Goal: Task Accomplishment & Management: Complete application form

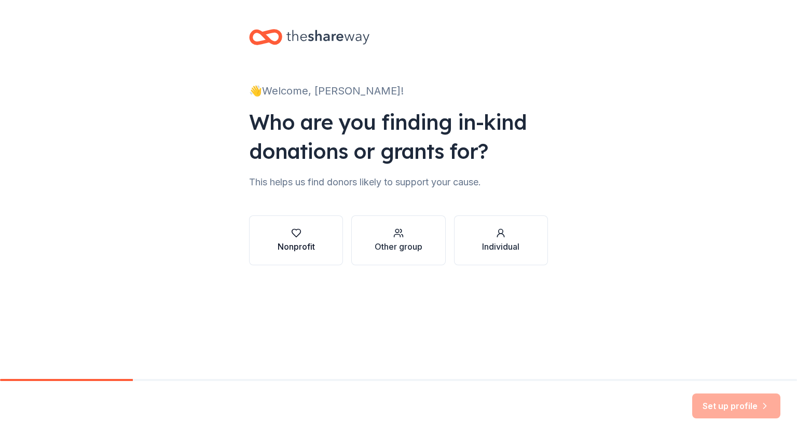
click at [285, 240] on div "Nonprofit" at bounding box center [296, 246] width 37 height 12
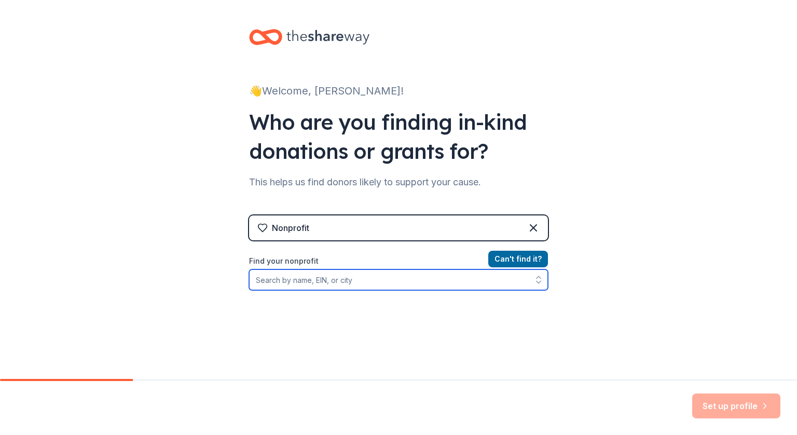
click at [351, 281] on input "Find your nonprofit" at bounding box center [398, 279] width 299 height 21
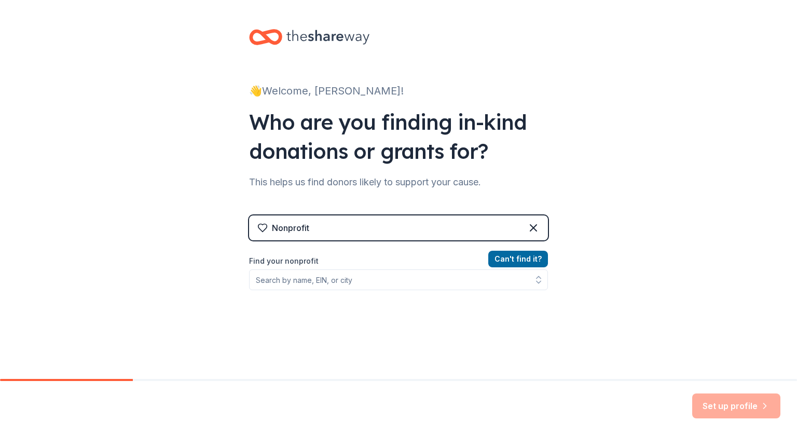
click at [596, 188] on div "👋 Welcome, Sherri! Who are you finding in-kind donations or grants for? This he…" at bounding box center [398, 222] width 797 height 444
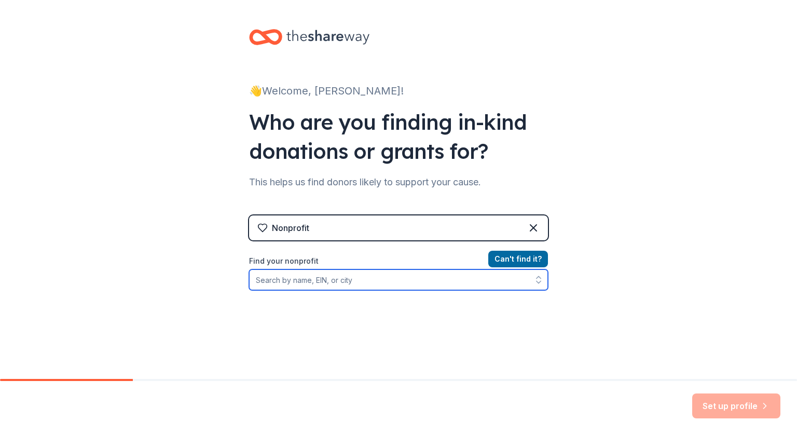
click at [324, 280] on input "Find your nonprofit" at bounding box center [398, 279] width 299 height 21
paste input "31-1682518"
type input "31-1682518"
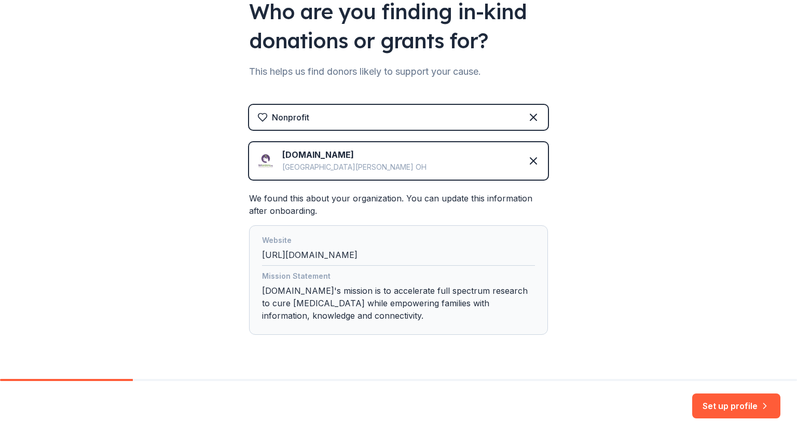
scroll to position [136, 0]
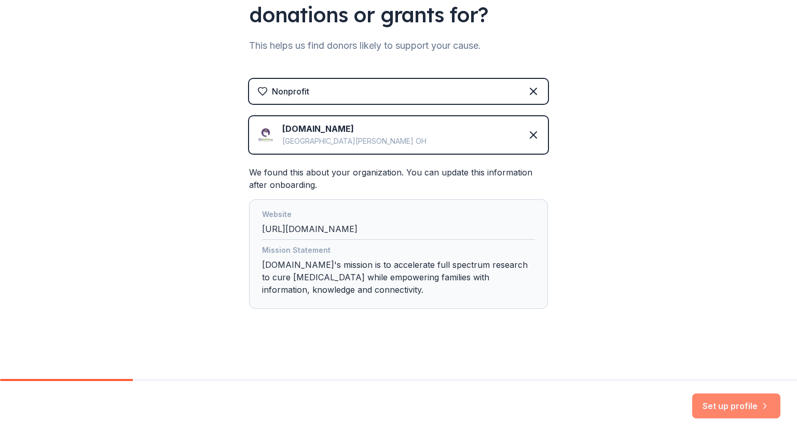
click at [718, 403] on button "Set up profile" at bounding box center [736, 405] width 88 height 25
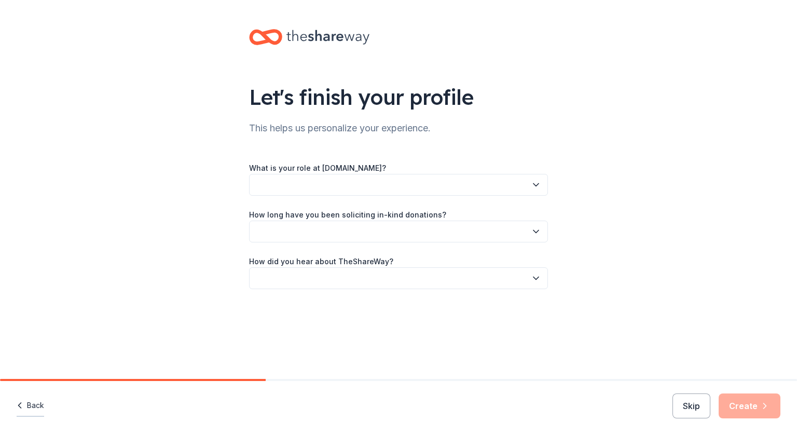
click at [29, 403] on button "Back" at bounding box center [30, 406] width 27 height 22
click at [535, 183] on icon "button" at bounding box center [536, 184] width 10 height 10
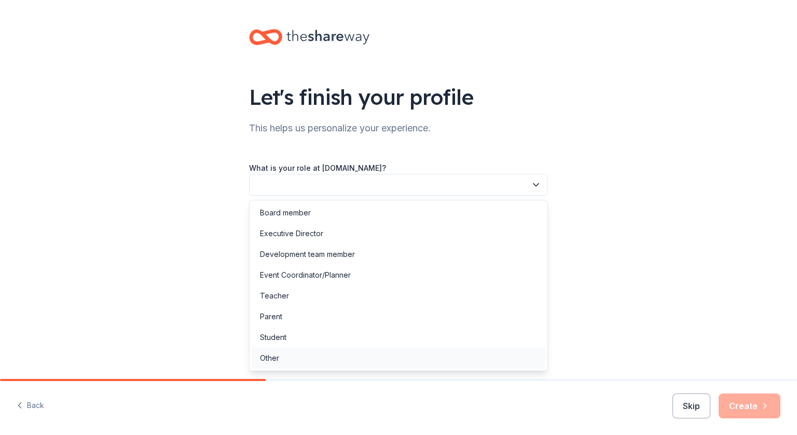
click at [275, 354] on div "Other" at bounding box center [269, 358] width 19 height 12
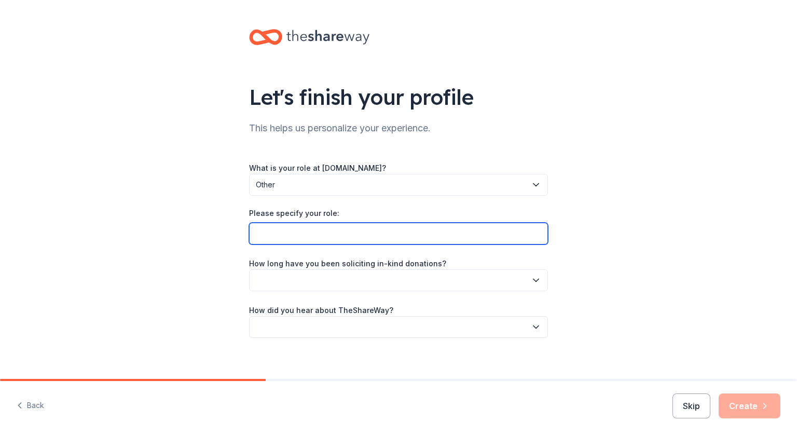
click at [515, 234] on input "Please specify your role:" at bounding box center [398, 234] width 299 height 22
type input "event chair"
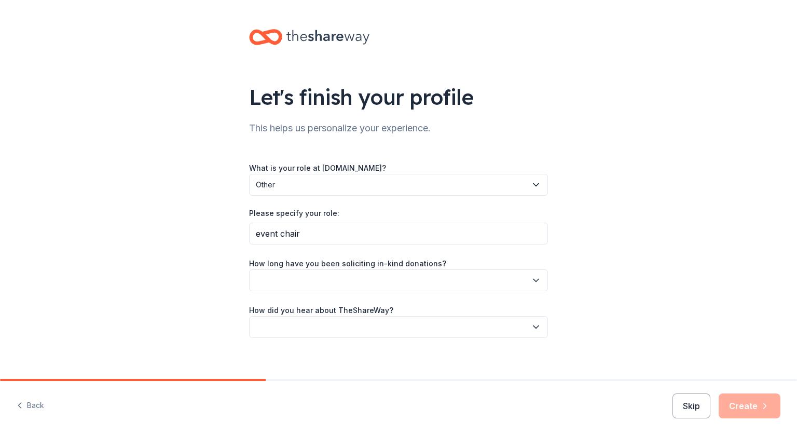
click at [524, 273] on button "button" at bounding box center [398, 280] width 299 height 22
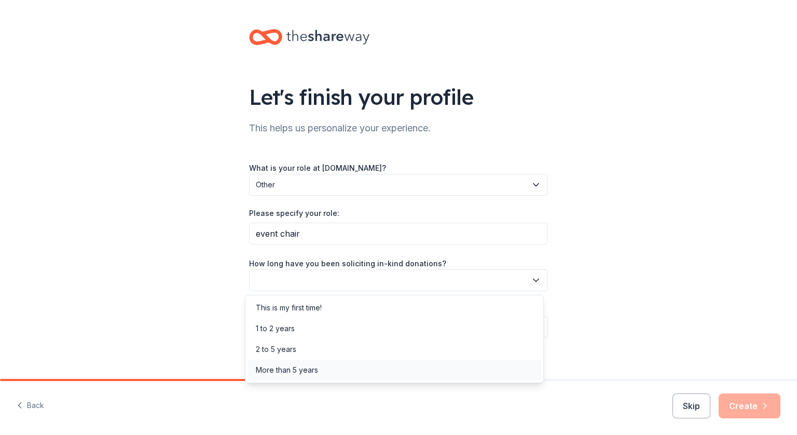
click at [307, 369] on div "More than 5 years" at bounding box center [287, 370] width 62 height 12
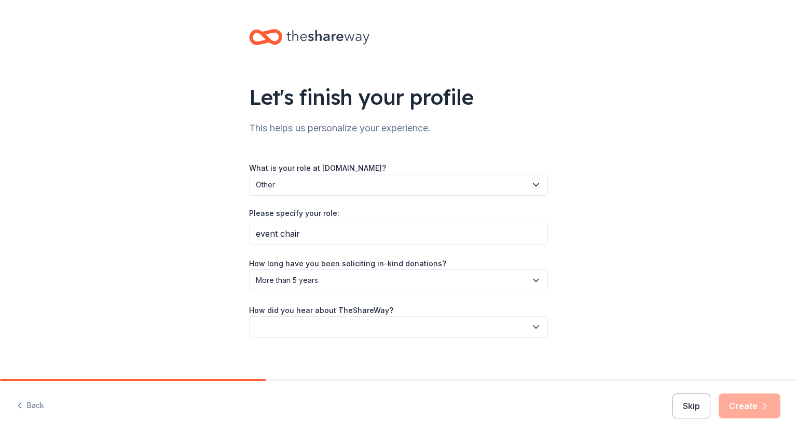
click at [467, 324] on button "button" at bounding box center [398, 327] width 299 height 22
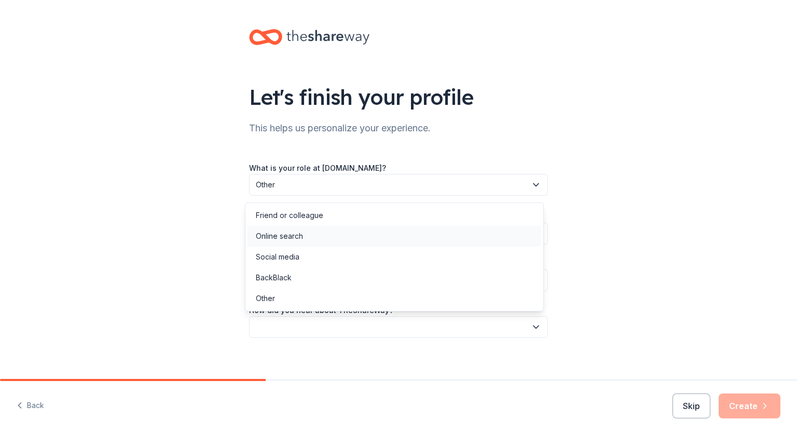
click at [301, 233] on div "Online search" at bounding box center [279, 236] width 47 height 12
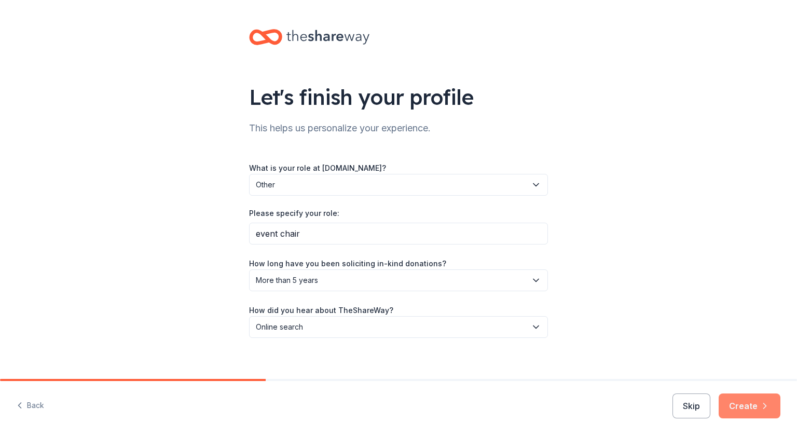
click at [746, 409] on button "Create" at bounding box center [749, 405] width 62 height 25
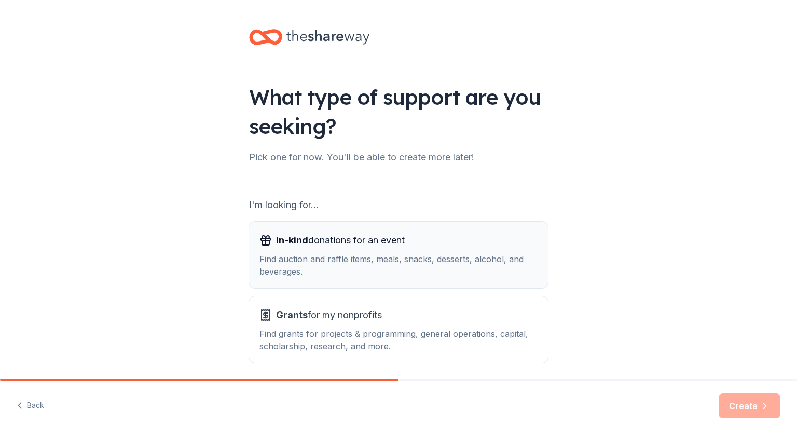
click at [405, 250] on div "In-kind donations for an event Find auction and raffle items, meals, snacks, de…" at bounding box center [398, 255] width 278 height 46
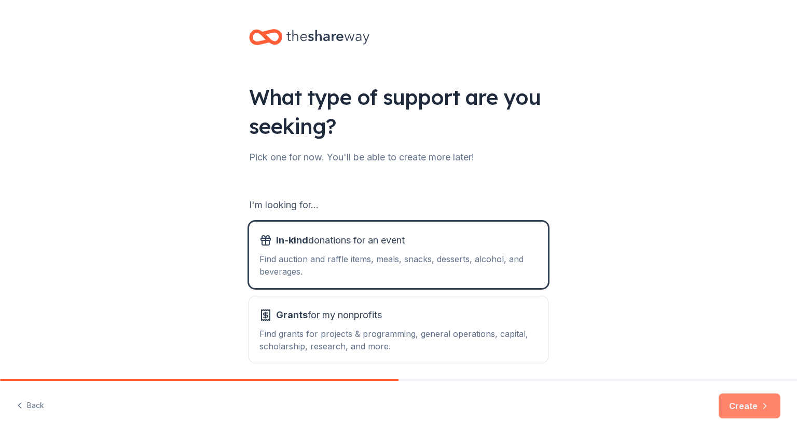
click at [747, 406] on button "Create" at bounding box center [749, 405] width 62 height 25
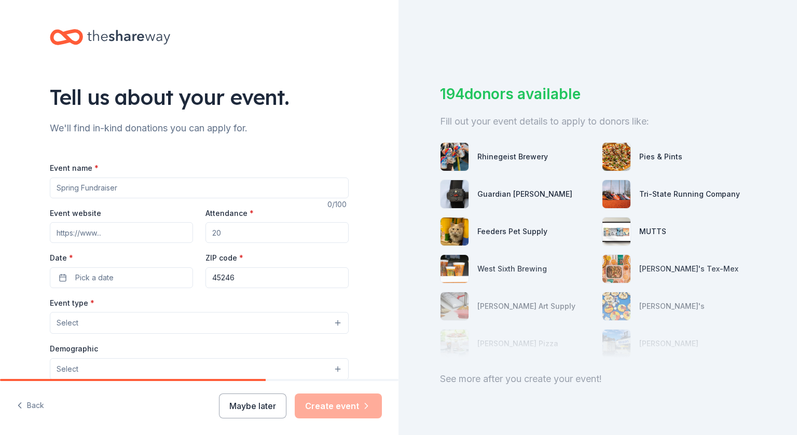
click at [177, 186] on input "Event name *" at bounding box center [199, 187] width 299 height 21
type input "SoCal Rett Family Picnic & Strollathon"
click at [151, 230] on input "Event website" at bounding box center [121, 232] width 143 height 21
type input "[DOMAIN_NAME][URL]"
click at [218, 231] on input "Attendance *" at bounding box center [276, 232] width 143 height 21
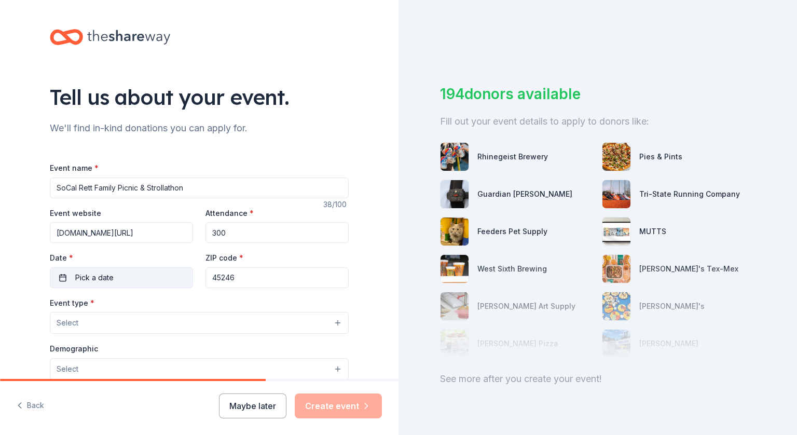
type input "300"
click at [168, 273] on button "Pick a date" at bounding box center [121, 277] width 143 height 21
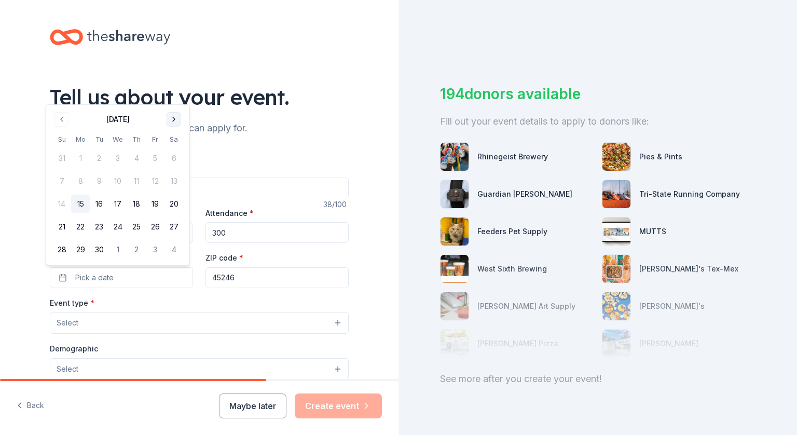
click at [173, 117] on button "Go to next month" at bounding box center [174, 119] width 15 height 15
click at [173, 224] on button "25" at bounding box center [173, 226] width 19 height 19
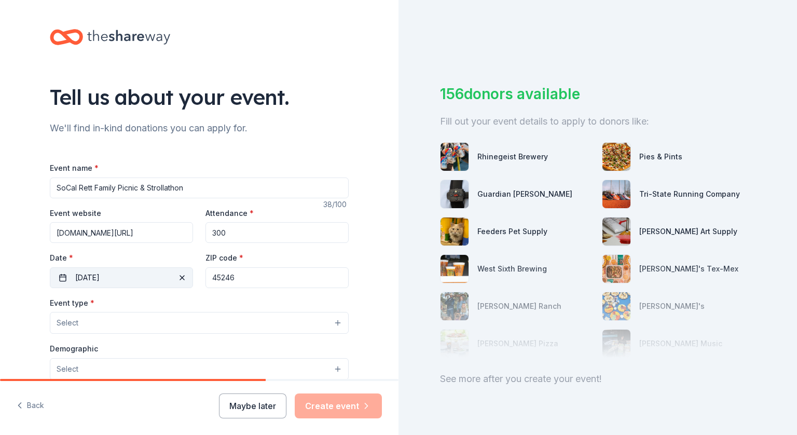
drag, startPoint x: 234, startPoint y: 279, endPoint x: 184, endPoint y: 275, distance: 50.9
click at [184, 275] on div "Event website [DOMAIN_NAME][URL] Attendance * 300 Date * [DATE] ZIP code * 45246" at bounding box center [199, 246] width 299 height 81
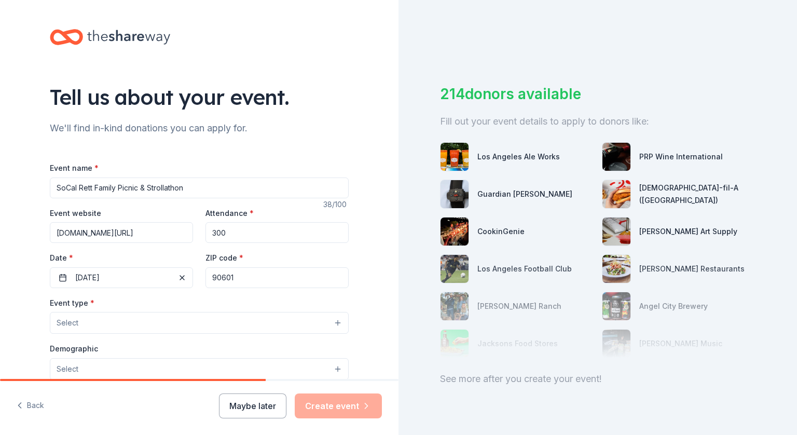
type input "90601"
click at [113, 320] on button "Select" at bounding box center [199, 323] width 299 height 22
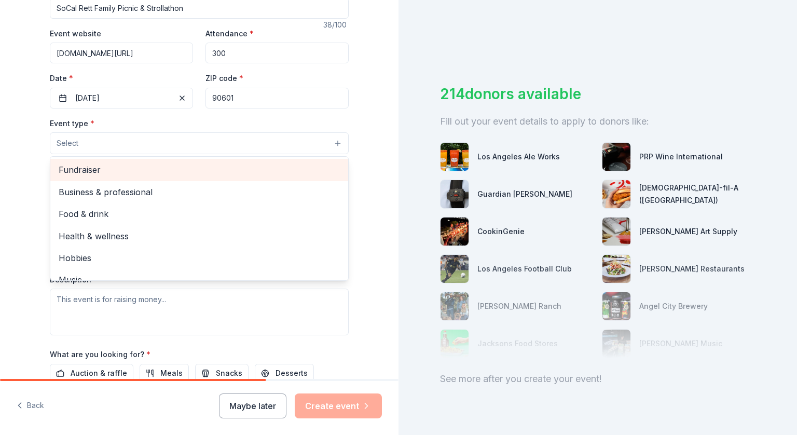
click at [68, 175] on span "Fundraiser" at bounding box center [199, 169] width 281 height 13
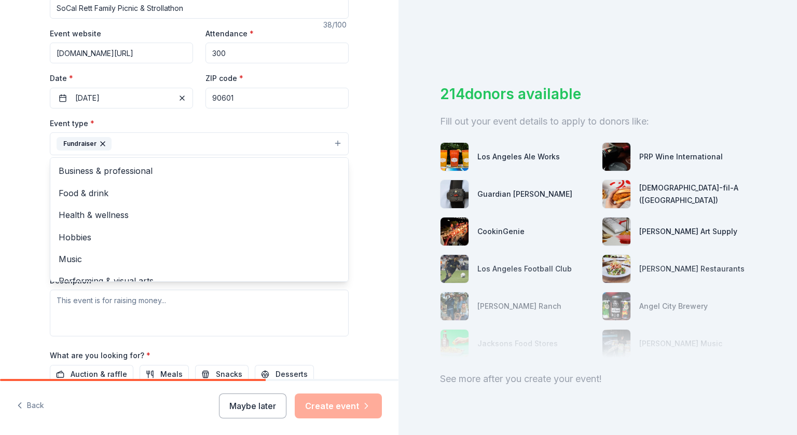
click at [33, 201] on div "Tell us about your event. We'll find in-kind donations you can apply for. Event…" at bounding box center [199, 166] width 332 height 691
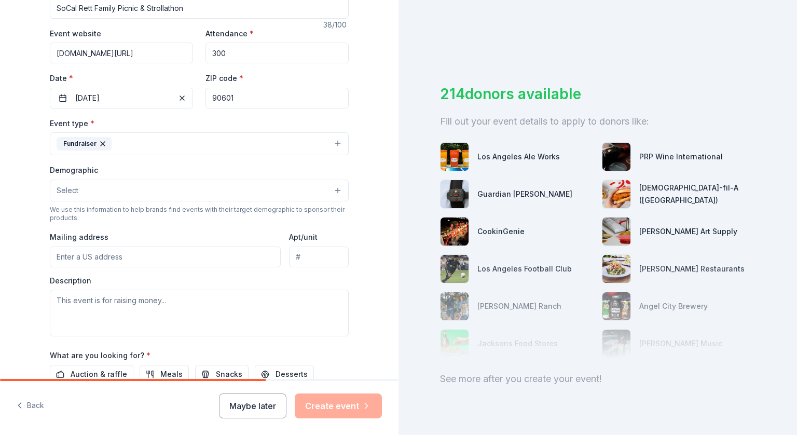
click at [330, 187] on button "Select" at bounding box center [199, 190] width 299 height 22
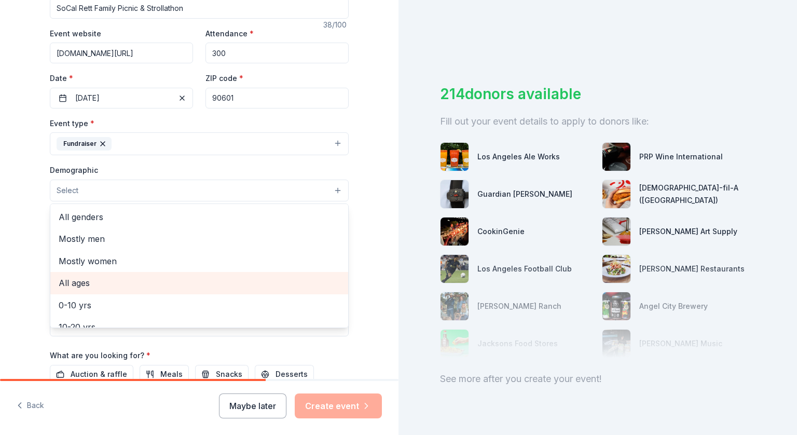
click at [79, 279] on span "All ages" at bounding box center [199, 282] width 281 height 13
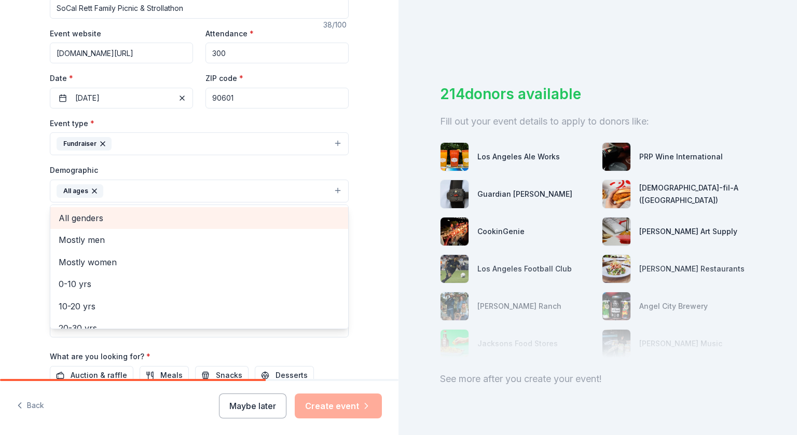
click at [73, 221] on span "All genders" at bounding box center [199, 217] width 281 height 13
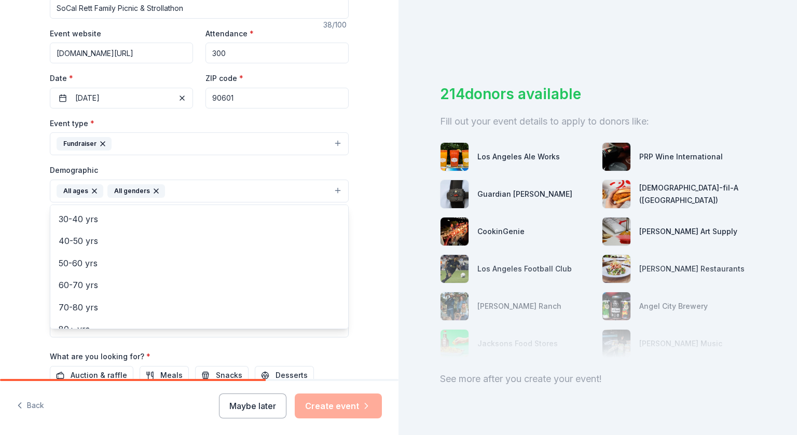
scroll to position [122, 0]
click at [367, 323] on div "Tell us about your event. We'll find in-kind donations you can apply for. Event…" at bounding box center [199, 167] width 398 height 693
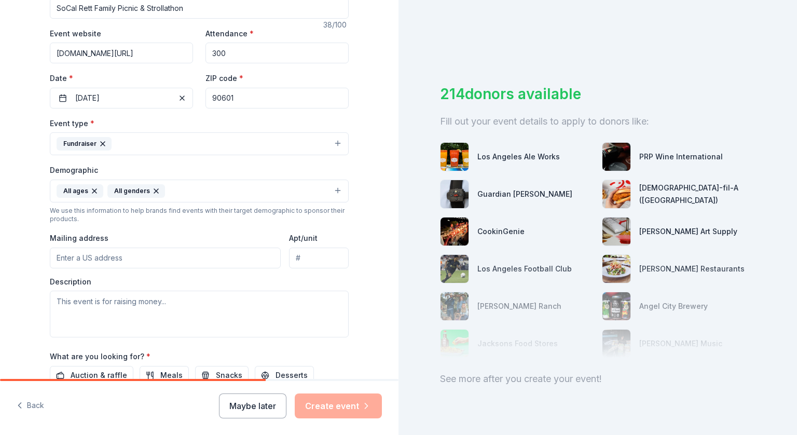
click at [168, 257] on input "Mailing address" at bounding box center [165, 257] width 231 height 21
click at [212, 256] on input "[STREET_ADDRESS]" at bounding box center [165, 257] width 231 height 21
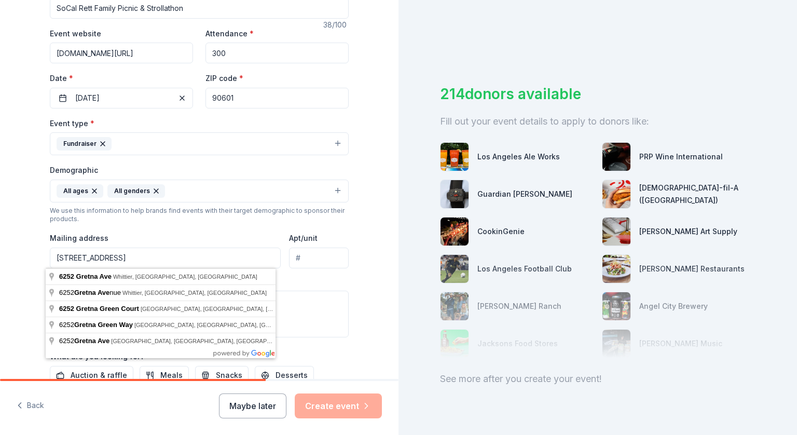
type input "[STREET_ADDRESS]"
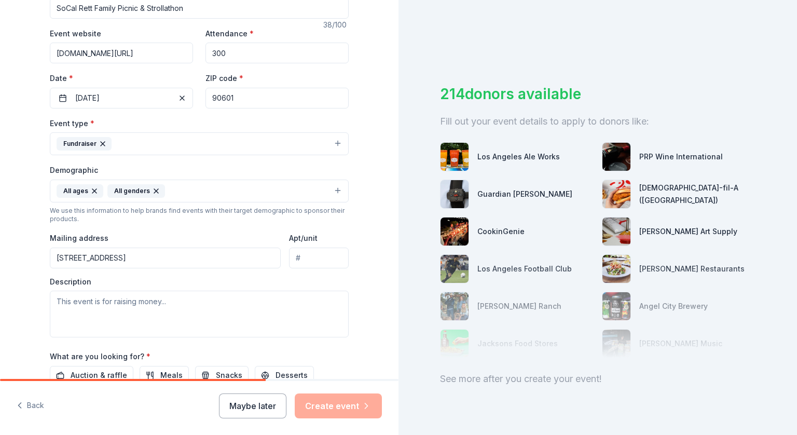
click at [377, 319] on div "Tell us about your event. We'll find in-kind donations you can apply for. Event…" at bounding box center [199, 167] width 398 height 693
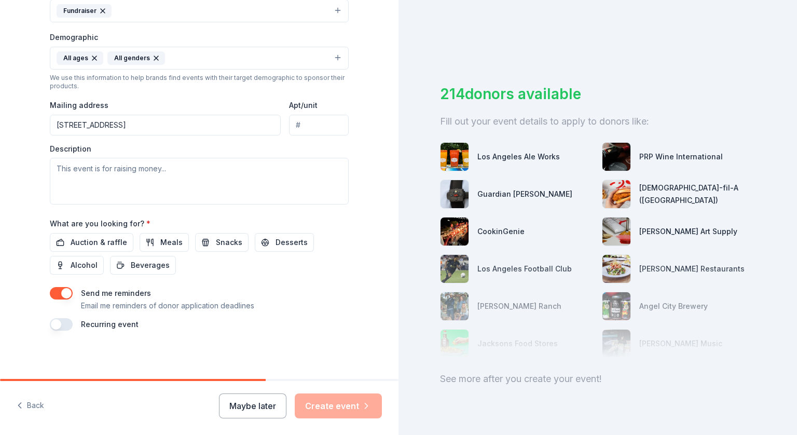
scroll to position [313, 0]
click at [101, 239] on span "Auction & raffle" at bounding box center [99, 241] width 57 height 12
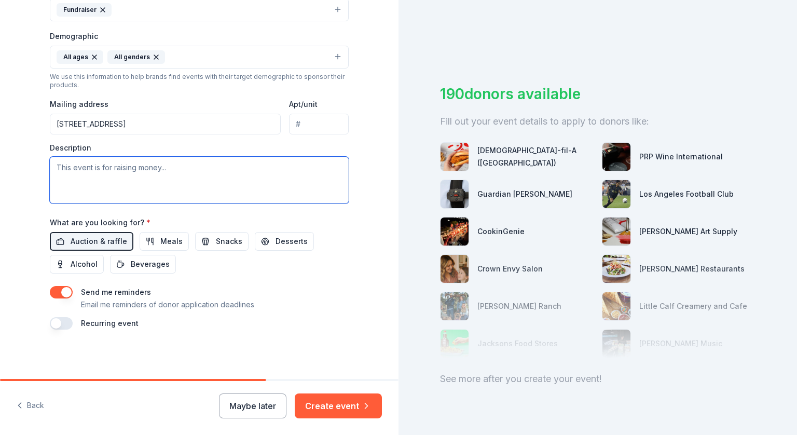
click at [86, 167] on textarea at bounding box center [199, 180] width 299 height 47
paste textarea "The 23rd Annual SoCal Rett Family Picnic & Strollathon will take place at [GEOG…"
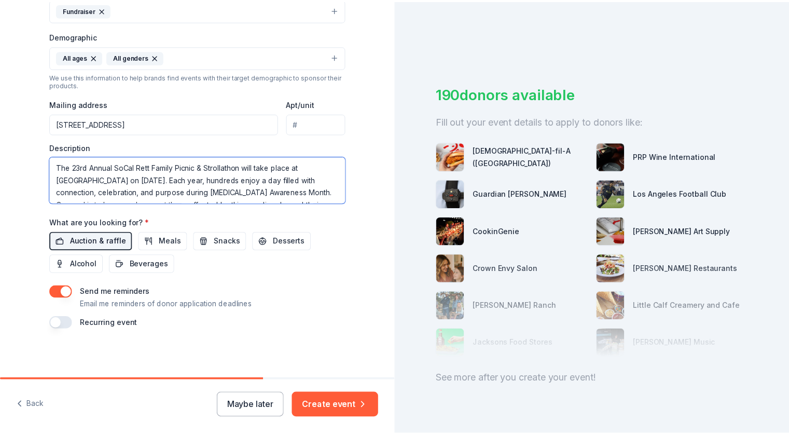
scroll to position [131, 0]
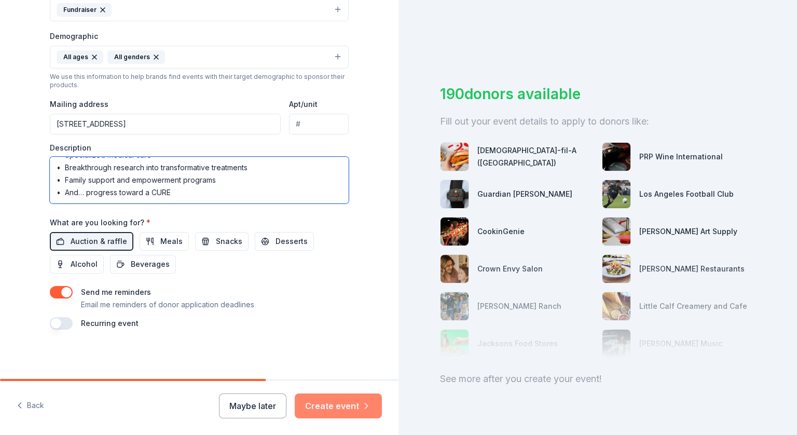
type textarea "The 23rd Annual SoCal Rett Family Picnic & Strollathon will take place at [GEOG…"
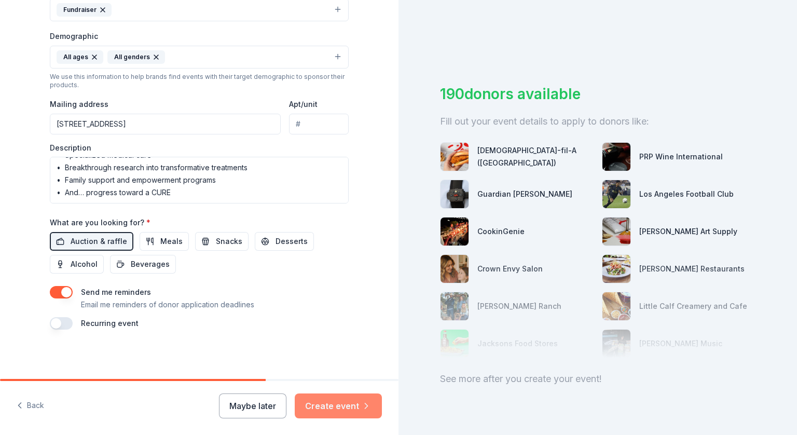
click at [332, 401] on button "Create event" at bounding box center [338, 405] width 87 height 25
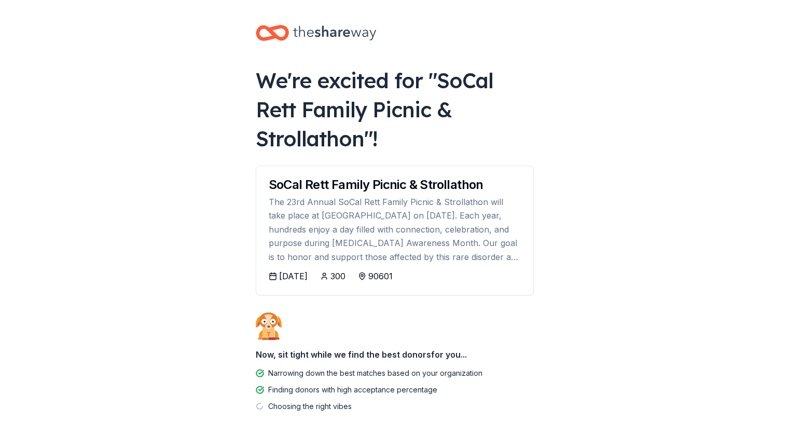
scroll to position [46, 0]
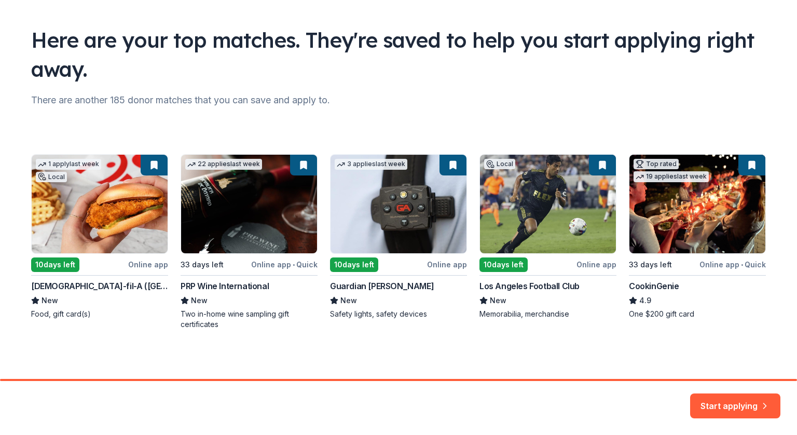
scroll to position [10, 0]
